Goal: Answer question/provide support: Share knowledge or assist other users

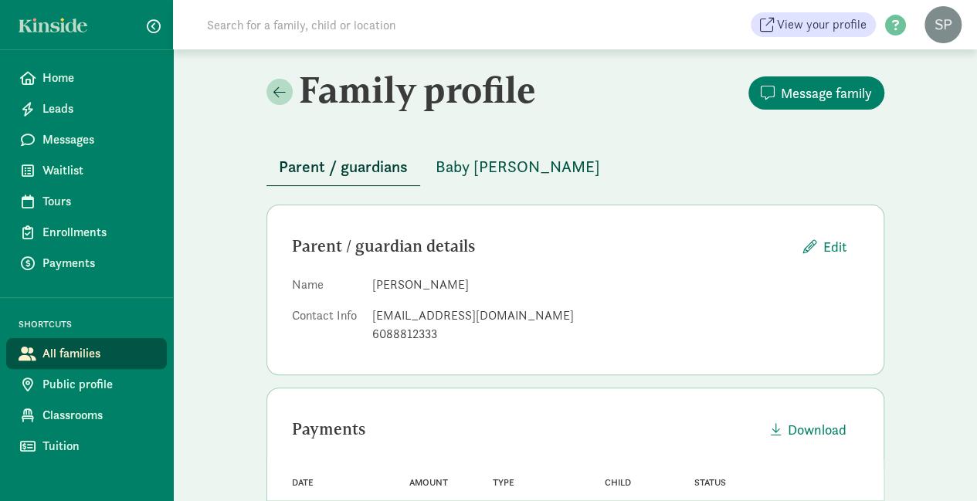
click at [472, 163] on span "Baby [PERSON_NAME]" at bounding box center [518, 167] width 165 height 25
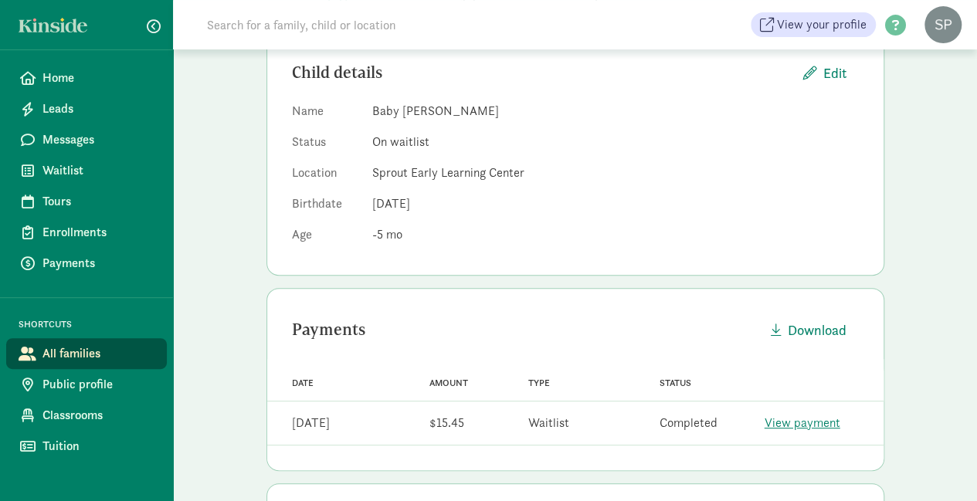
scroll to position [172, 0]
click at [44, 164] on span "Waitlist" at bounding box center [98, 170] width 112 height 19
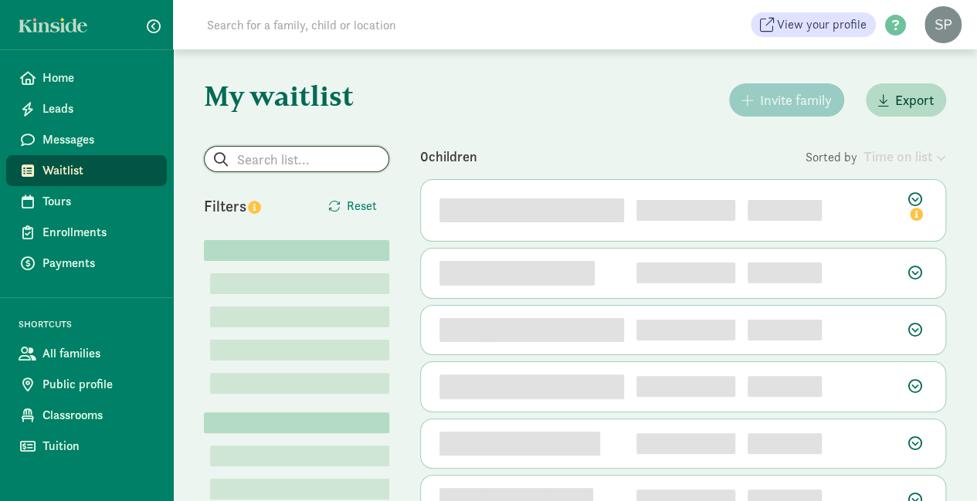
click at [283, 161] on input "search" at bounding box center [297, 159] width 184 height 25
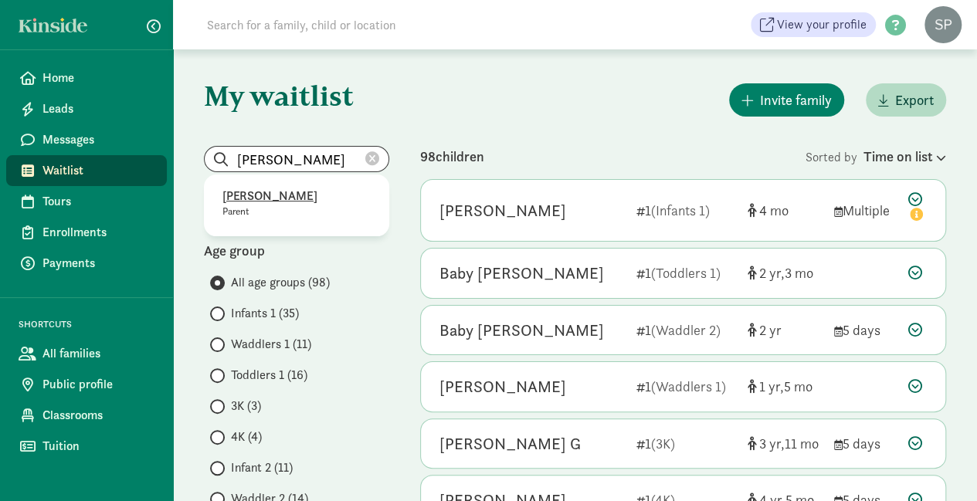
click at [235, 191] on p "[PERSON_NAME]" at bounding box center [296, 196] width 148 height 19
type input "[PERSON_NAME]"
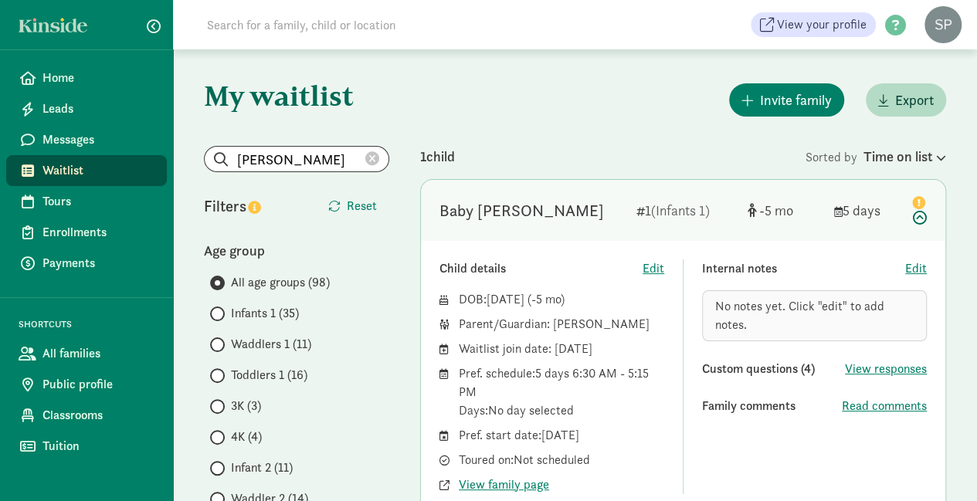
click at [720, 313] on span "No notes yet. Click "edit" to add notes." at bounding box center [799, 315] width 169 height 35
click at [912, 268] on span "Edit" at bounding box center [916, 269] width 22 height 19
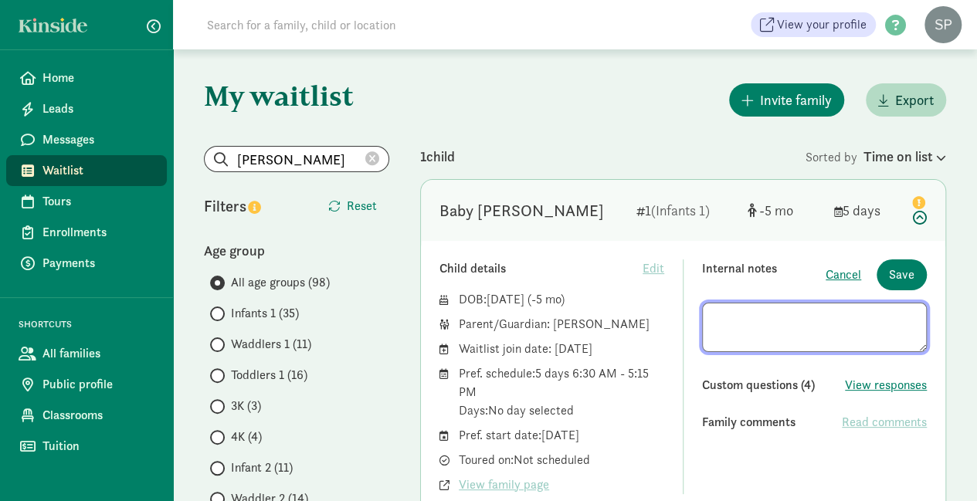
type textarea "9"
click at [768, 318] on textarea "[DATE] - President of [PERSON_NAME] and [PERSON_NAME] know [PERSON_NAME]" at bounding box center [814, 327] width 225 height 49
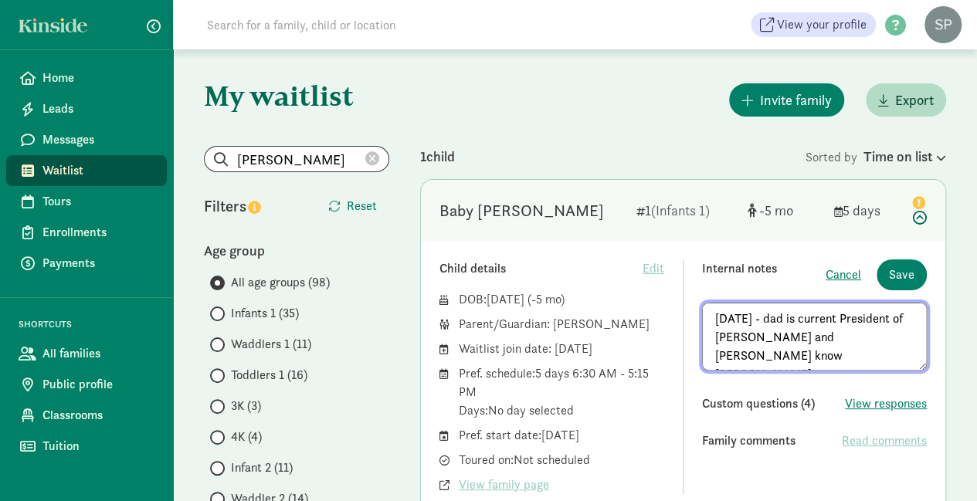
click at [754, 353] on textarea "[DATE] - dad is current President of [PERSON_NAME] and [PERSON_NAME] know [PERS…" at bounding box center [814, 337] width 225 height 68
click at [822, 335] on textarea "[DATE] - dad is current President of [PERSON_NAME] and [PERSON_NAME] know [PERS…" at bounding box center [814, 337] width 225 height 68
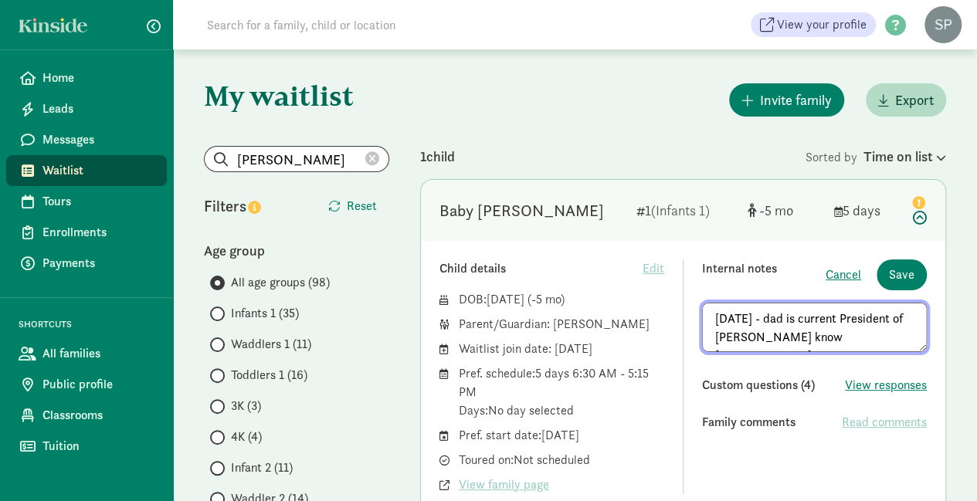
click at [799, 338] on textarea "[DATE] - dad is current President of [PERSON_NAME] know [PERSON_NAME]" at bounding box center [814, 327] width 225 height 49
click at [868, 339] on textarea "[DATE] - dad is current President of [PERSON_NAME] ([PERSON_NAME]) know [PERSON…" at bounding box center [814, 327] width 225 height 49
type textarea "[DATE] - dad is current President of [PERSON_NAME] ([PERSON_NAME]) knows [PERSO…"
click at [902, 271] on span "Save" at bounding box center [901, 275] width 25 height 19
